Goal: Information Seeking & Learning: Learn about a topic

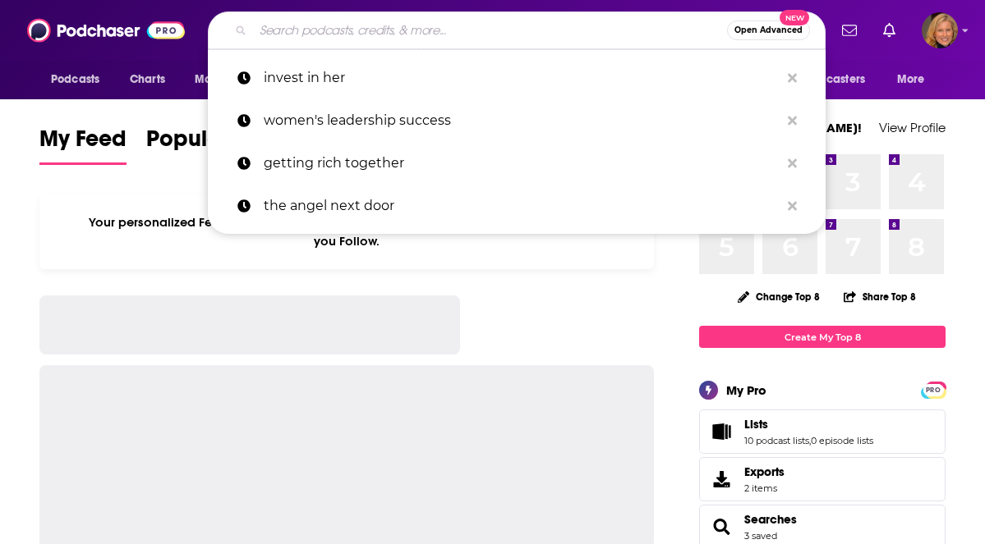
click at [356, 29] on input "Search podcasts, credits, & more..." at bounding box center [490, 30] width 474 height 26
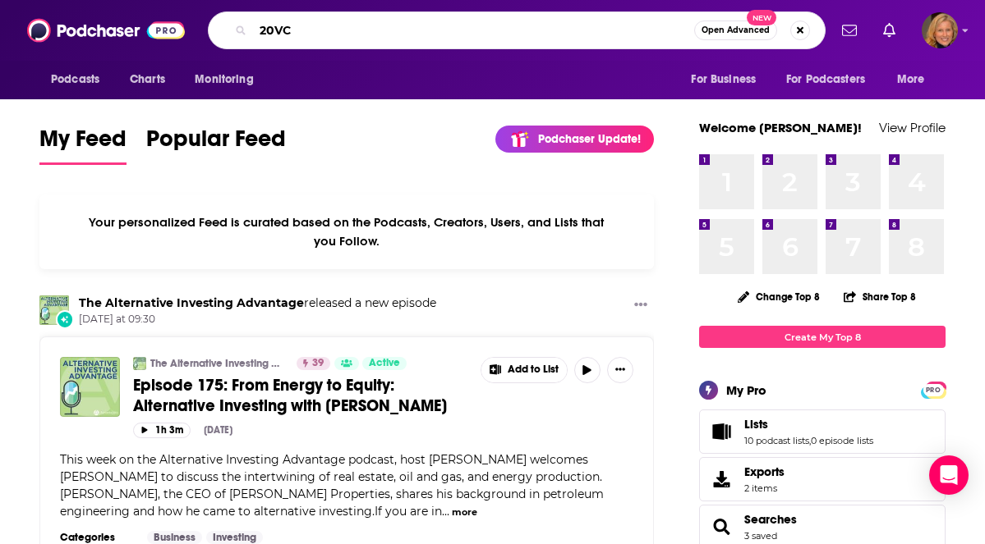
type input "20VC"
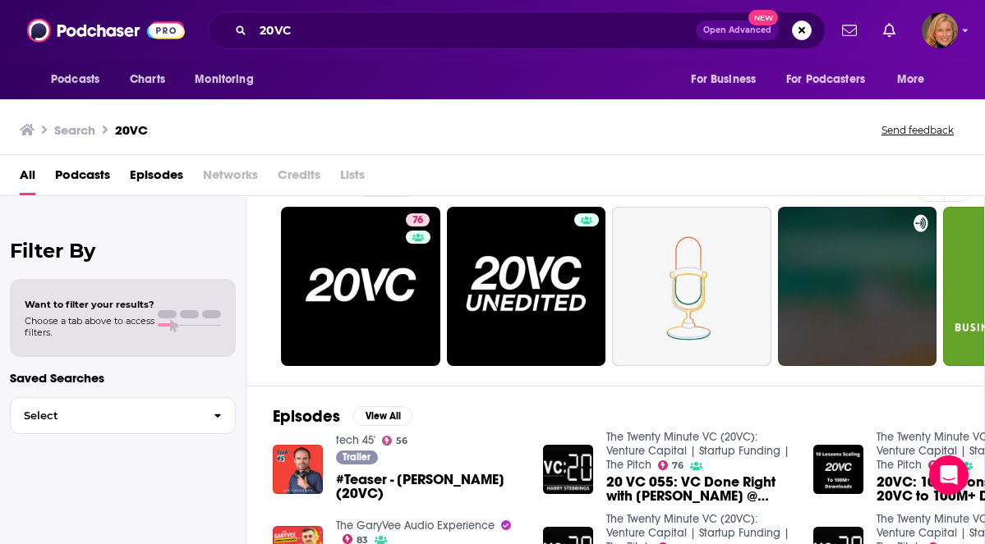
scroll to position [33, 0]
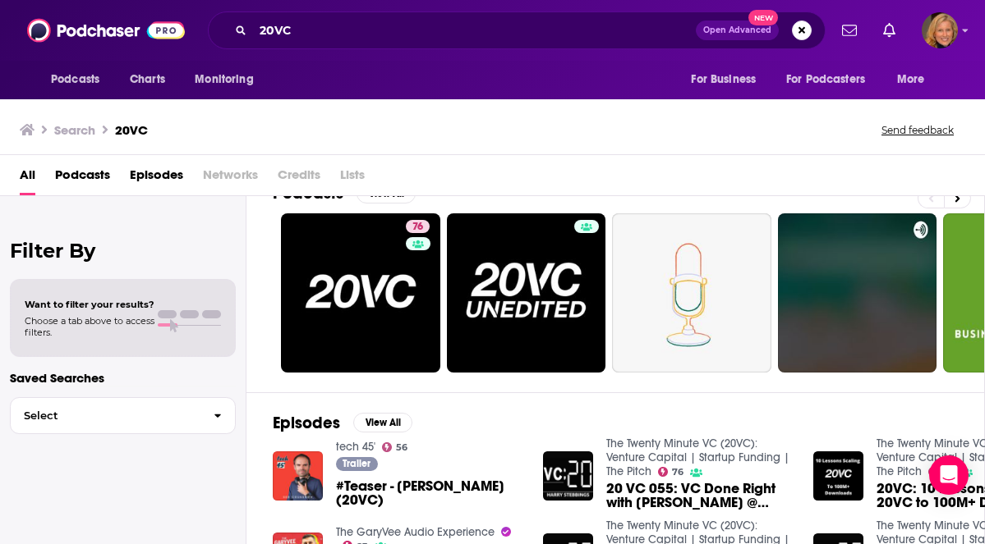
click at [85, 176] on span "Podcasts" at bounding box center [82, 179] width 55 height 34
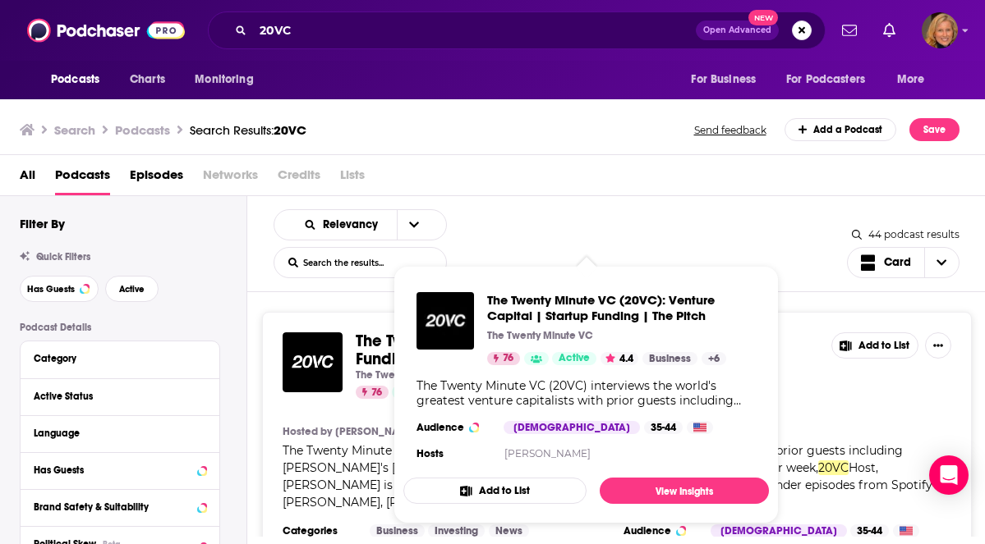
click at [365, 351] on span "): Venture Capital | Startup Funding | The Pitch" at bounding box center [564, 350] width 416 height 39
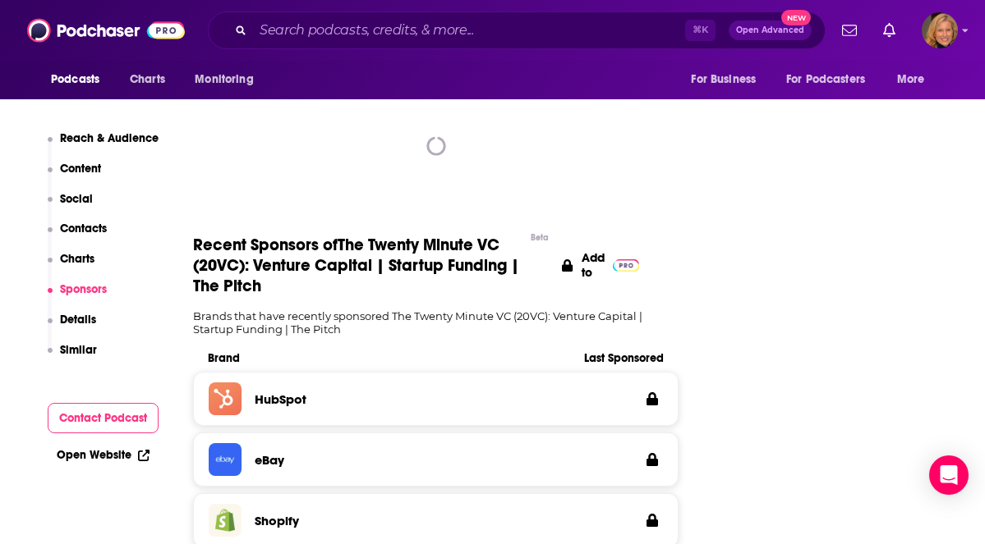
scroll to position [1965, 0]
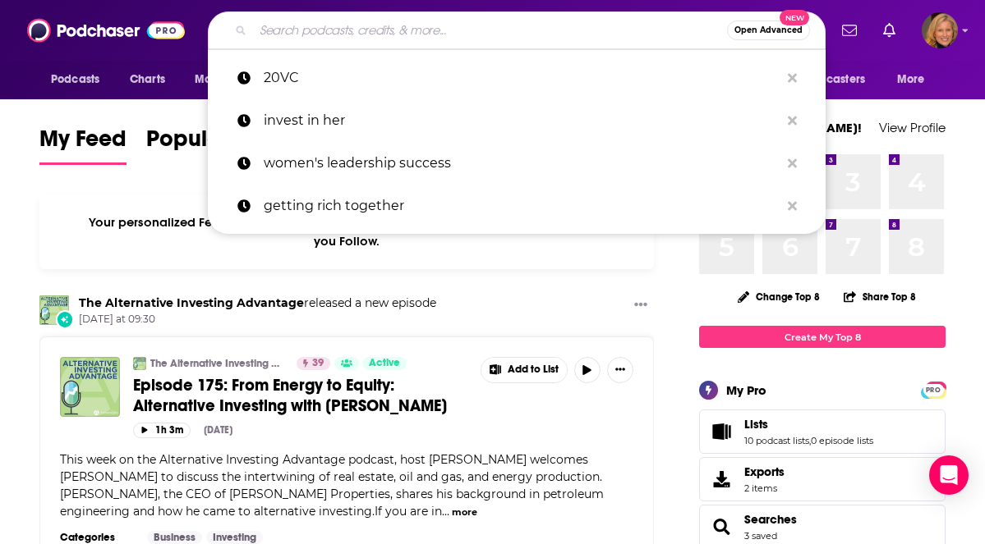
click at [339, 33] on input "Search podcasts, credits, & more..." at bounding box center [490, 30] width 474 height 26
paste input "Alt Goes Mainstream podcast"
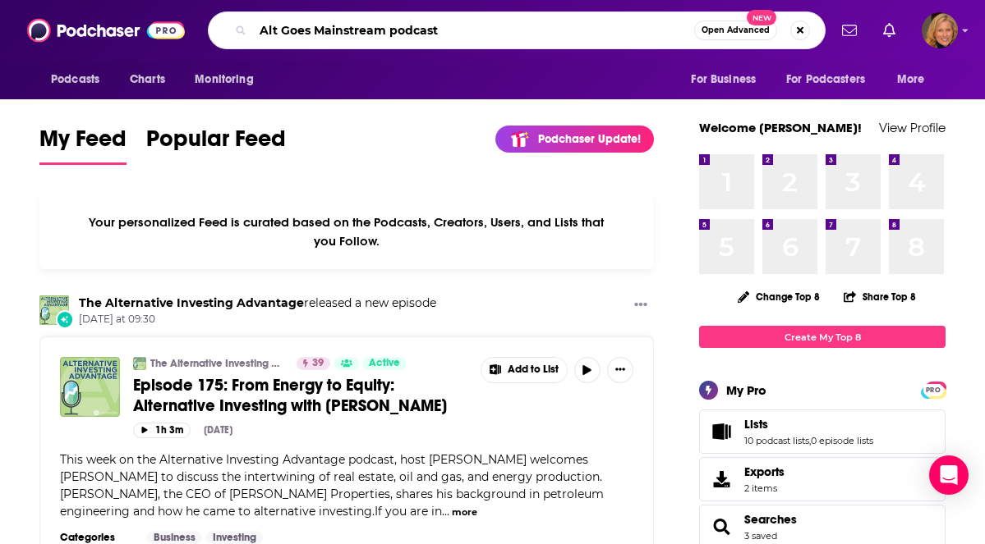
type input "Alt Goes Mainstream podcast"
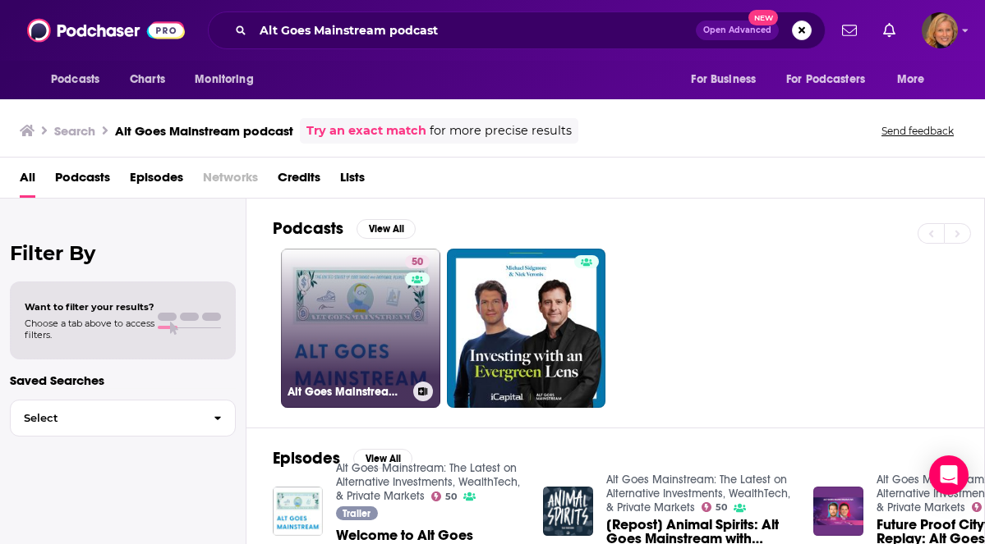
click at [354, 281] on link "50 Alt Goes Mainstream: The Latest on Alternative Investments, WealthTech, & Pr…" at bounding box center [360, 328] width 159 height 159
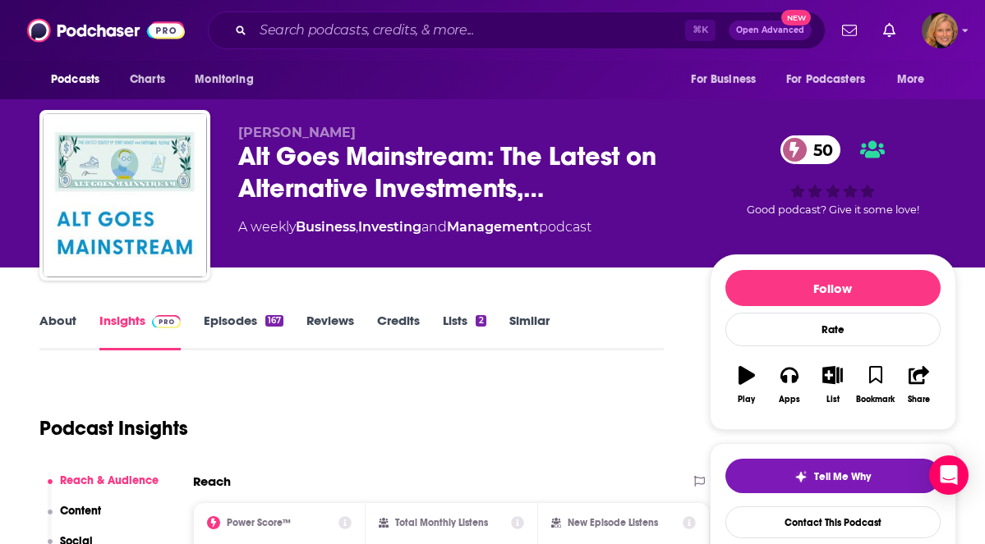
click at [59, 325] on link "About" at bounding box center [57, 332] width 37 height 38
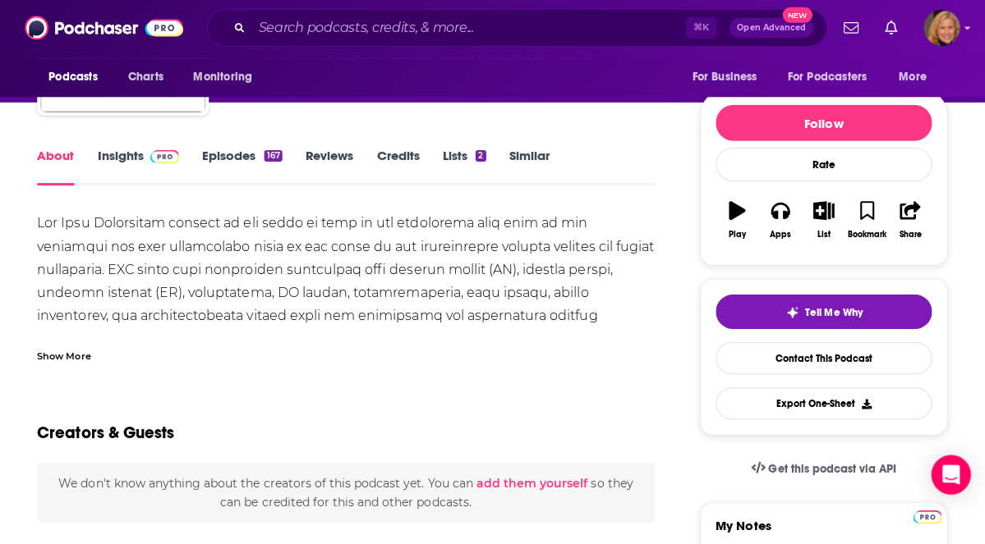
scroll to position [168, 0]
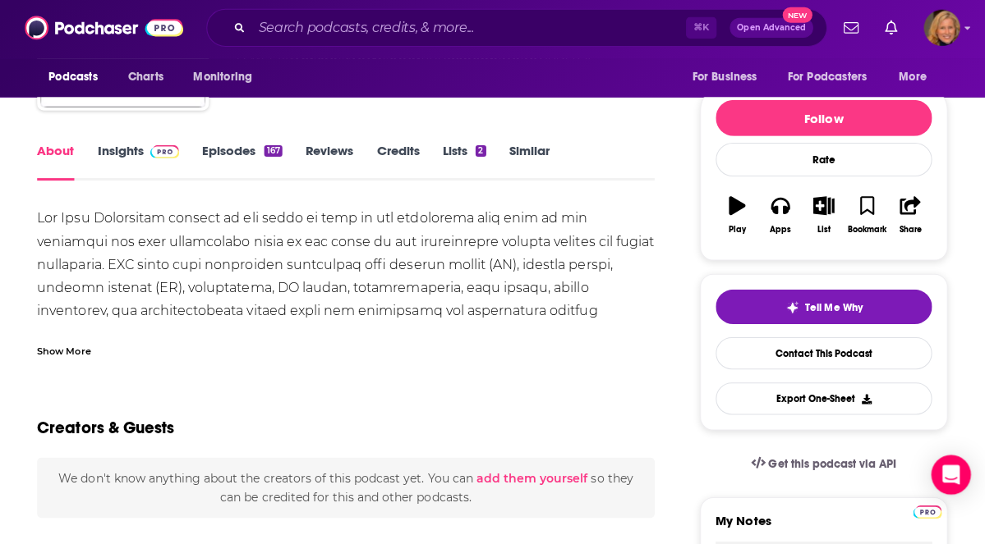
click at [241, 147] on link "Episodes 167" at bounding box center [244, 164] width 80 height 38
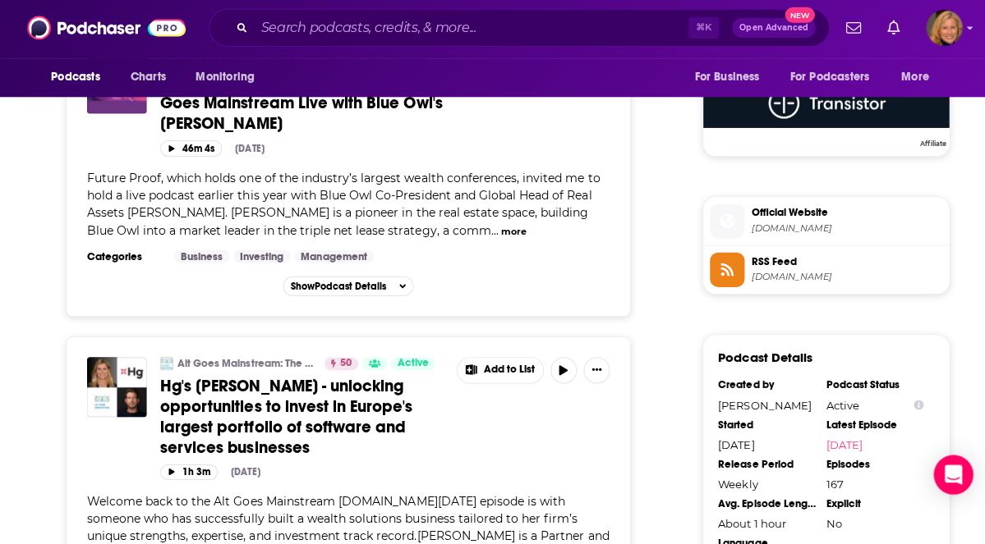
scroll to position [1350, 0]
